Goal: Check status

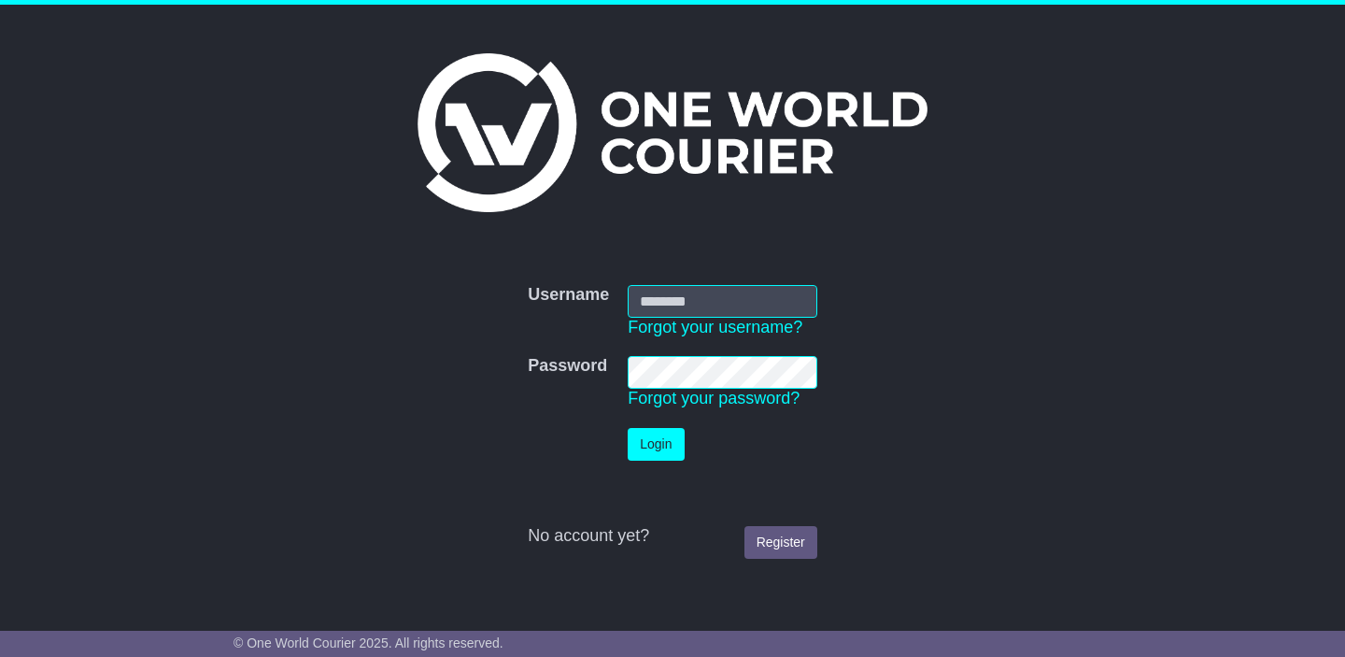
type input "**********"
click at [668, 439] on button "Login" at bounding box center [656, 444] width 56 height 33
